Goal: Task Accomplishment & Management: Use online tool/utility

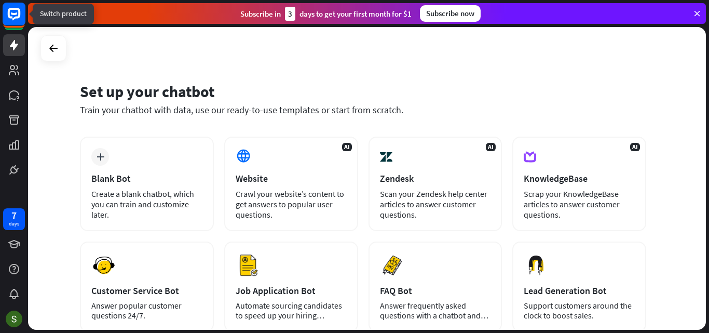
click at [15, 18] on icon at bounding box center [14, 14] width 12 height 12
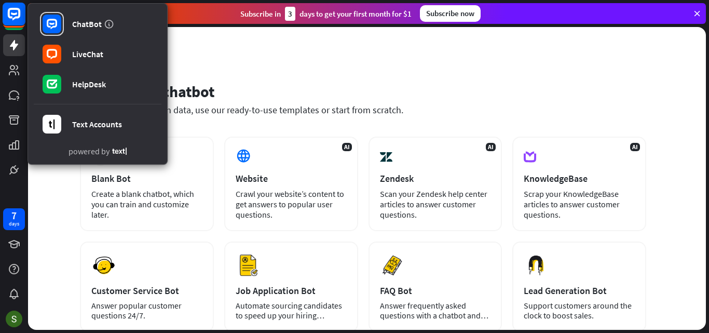
click at [15, 18] on icon at bounding box center [14, 14] width 12 height 12
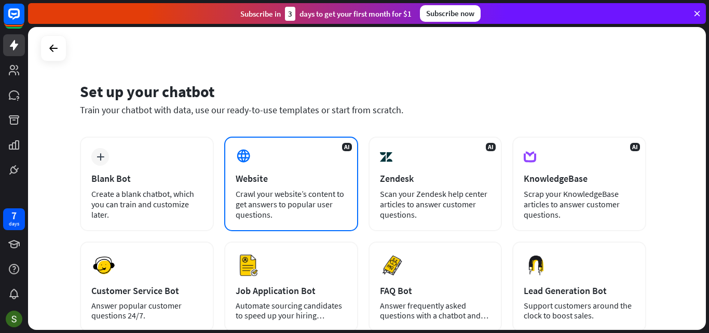
click at [256, 198] on div "Crawl your website’s content to get answers to popular user questions." at bounding box center [291, 203] width 111 height 31
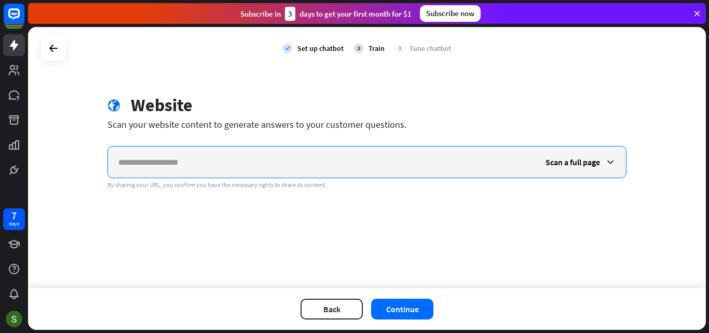
paste input "**********"
type input "**********"
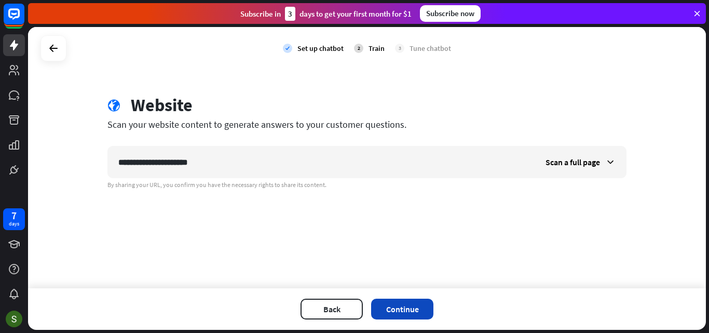
click at [396, 310] on button "Continue" at bounding box center [402, 309] width 62 height 21
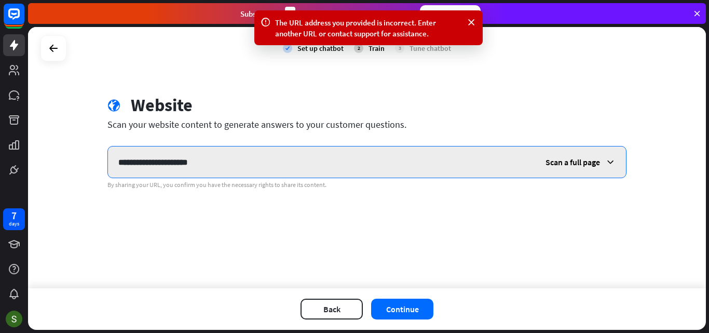
click at [213, 158] on input "**********" at bounding box center [321, 161] width 427 height 31
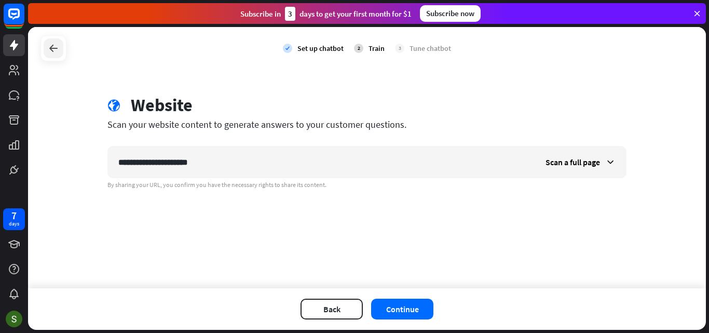
click at [50, 46] on icon at bounding box center [53, 48] width 12 height 12
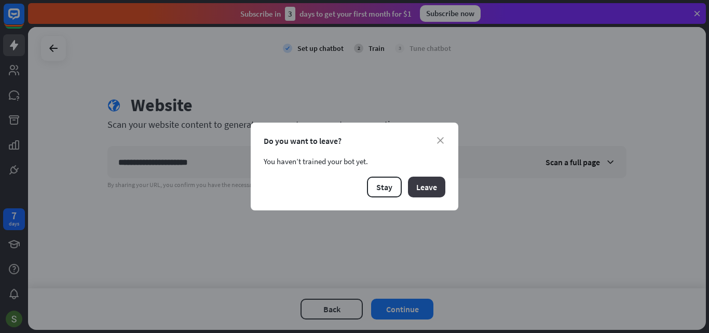
click at [431, 183] on button "Leave" at bounding box center [426, 187] width 37 height 21
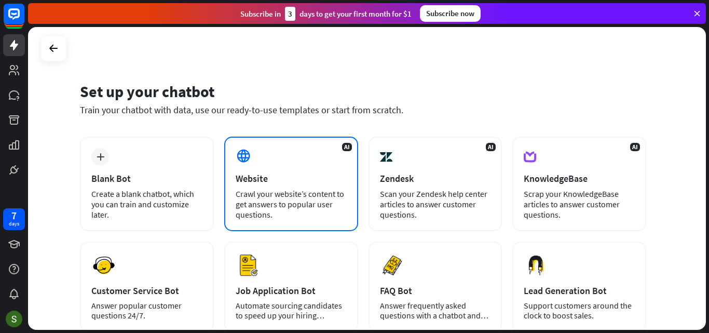
scroll to position [62, 0]
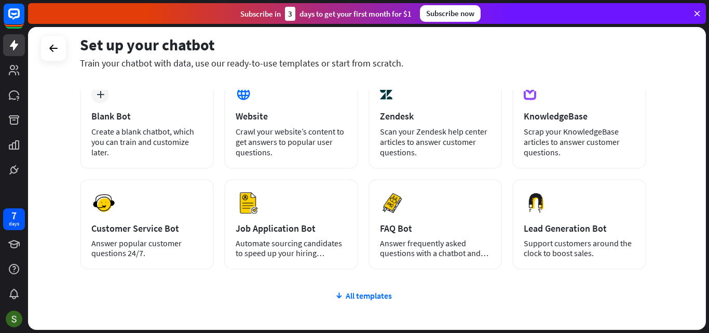
click at [353, 301] on div "plus Blank Bot Create a blank chatbot, which you can train and customize later.…" at bounding box center [363, 234] width 566 height 320
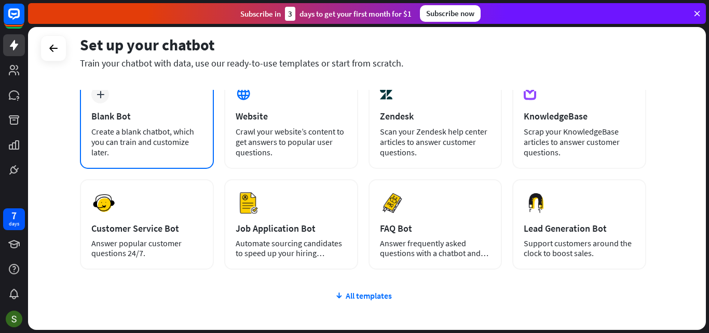
click at [152, 106] on div "plus Blank Bot Create a blank chatbot, which you can train and customize later." at bounding box center [147, 121] width 134 height 94
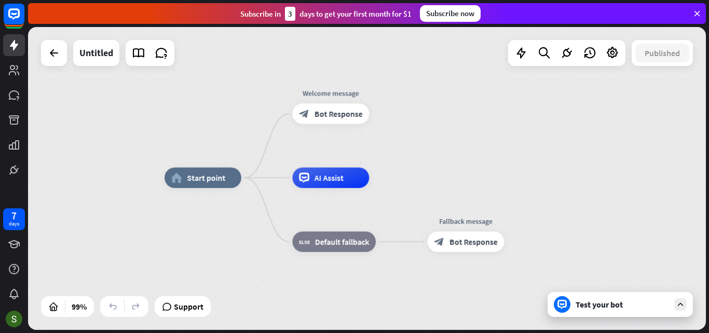
click at [608, 312] on div "Test your bot" at bounding box center [620, 304] width 145 height 25
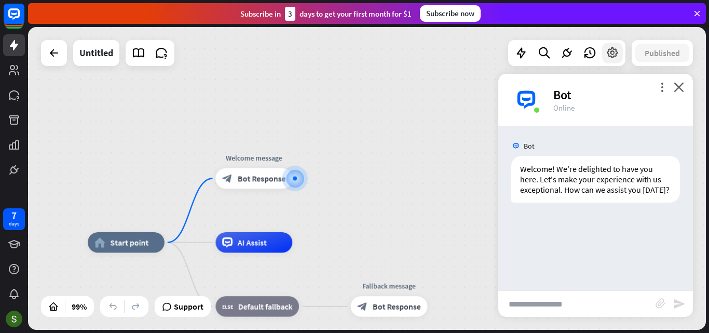
click at [609, 56] on icon at bounding box center [612, 52] width 13 height 13
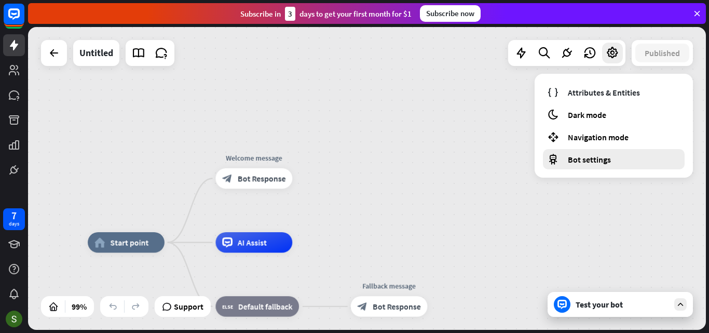
click at [641, 165] on div "Bot settings" at bounding box center [614, 159] width 142 height 20
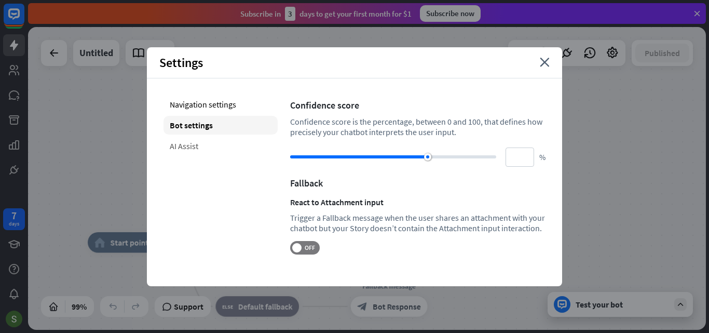
click at [197, 147] on div "AI Assist" at bounding box center [221, 146] width 114 height 19
type input "**"
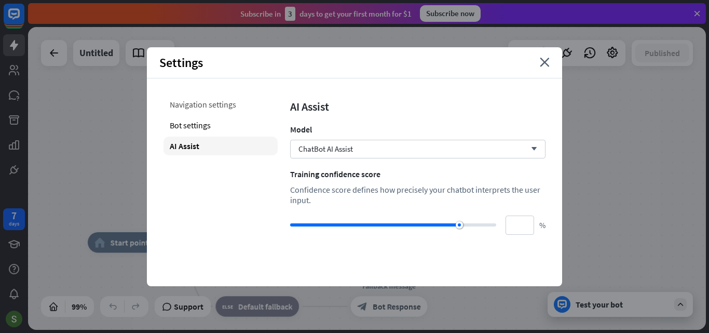
click at [202, 108] on div "Navigation settings" at bounding box center [221, 104] width 114 height 19
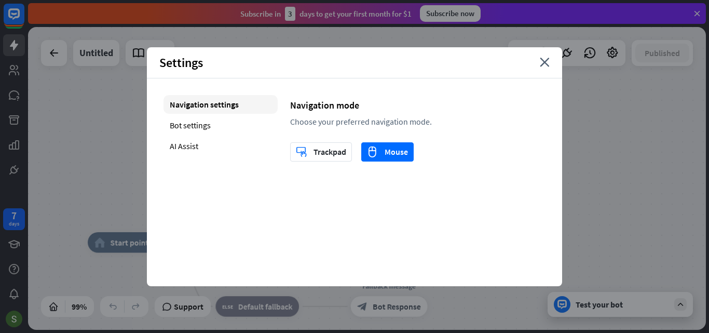
click at [542, 69] on div "Settings close" at bounding box center [354, 62] width 415 height 31
click at [543, 64] on icon "close" at bounding box center [545, 62] width 10 height 9
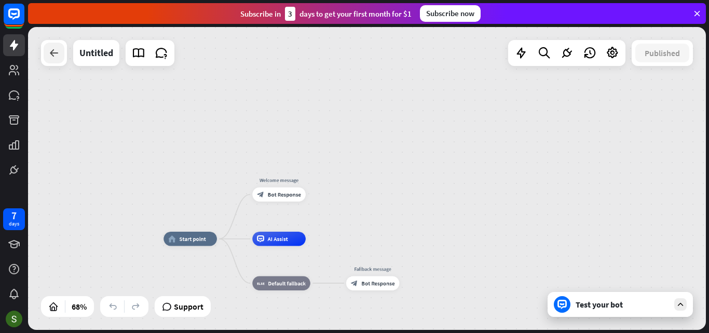
click at [62, 57] on div at bounding box center [54, 53] width 21 height 21
